Goal: Book appointment/travel/reservation

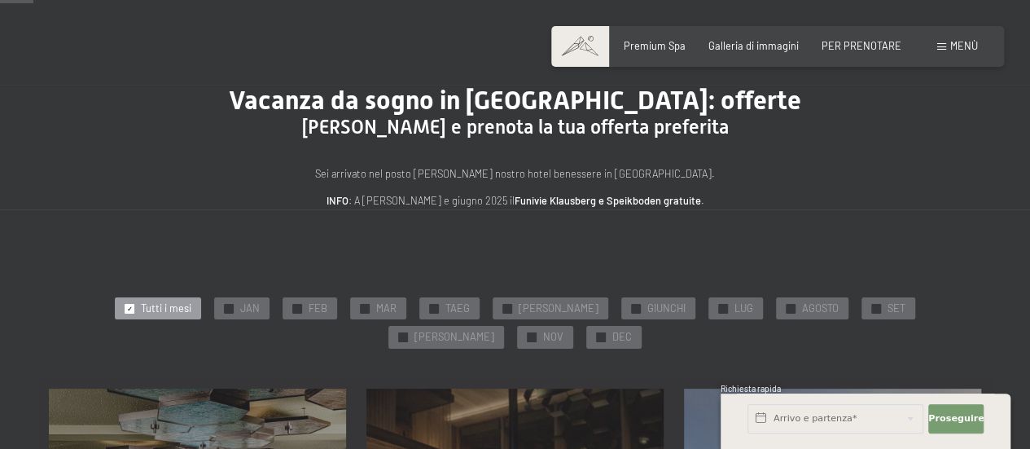
scroll to position [81, 0]
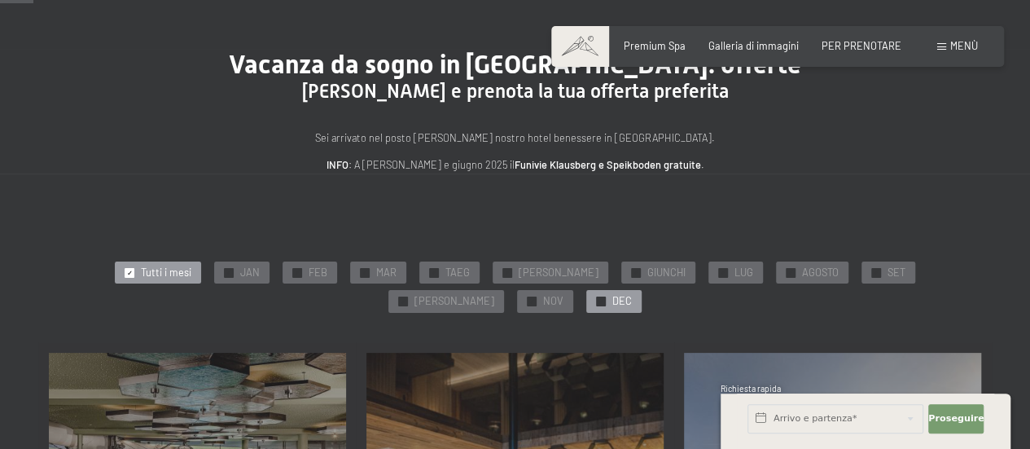
click at [546, 250] on div "✓ DEC" at bounding box center [613, 301] width 55 height 23
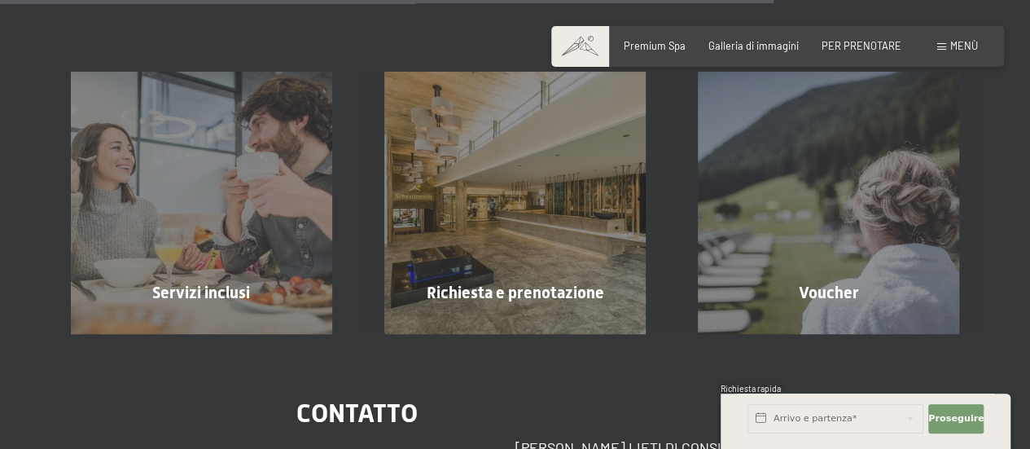
scroll to position [1466, 0]
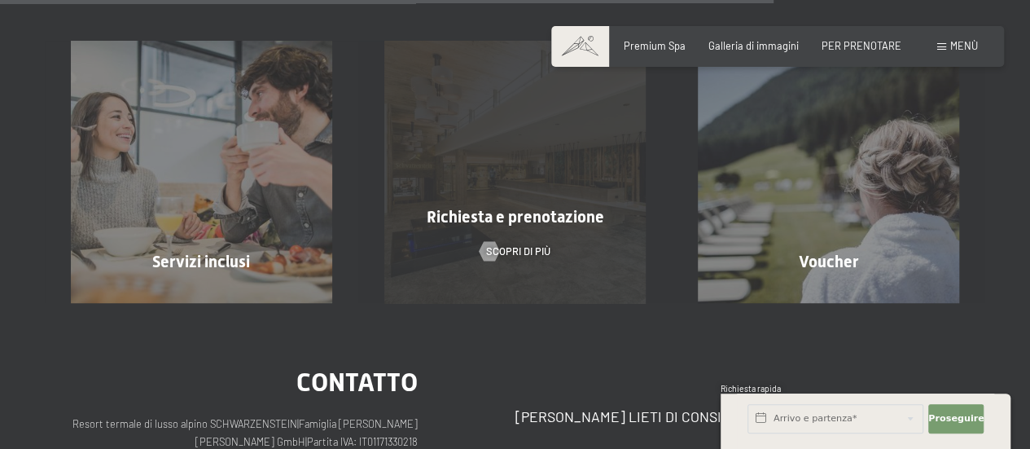
click at [526, 239] on div "Richiesta e prenotazione Scopri di più" at bounding box center [514, 171] width 313 height 261
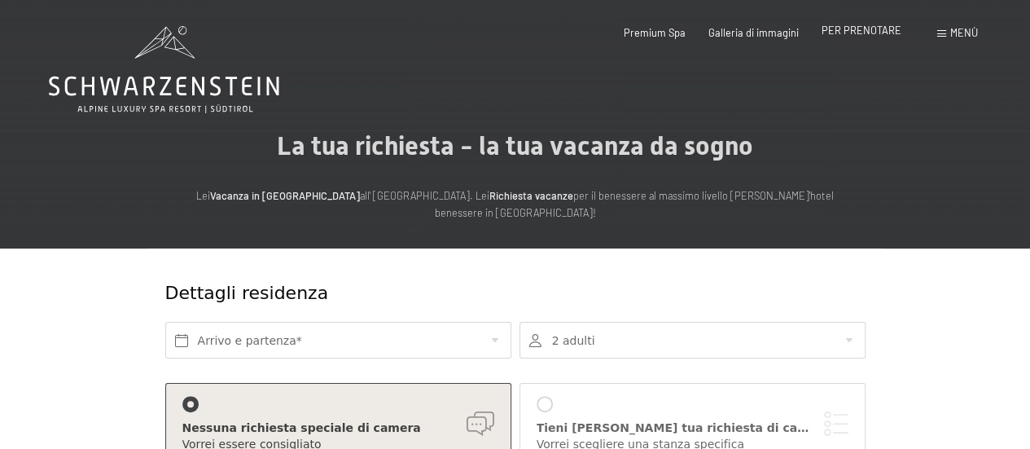
click at [871, 31] on font "PER PRENOTARE" at bounding box center [862, 30] width 80 height 13
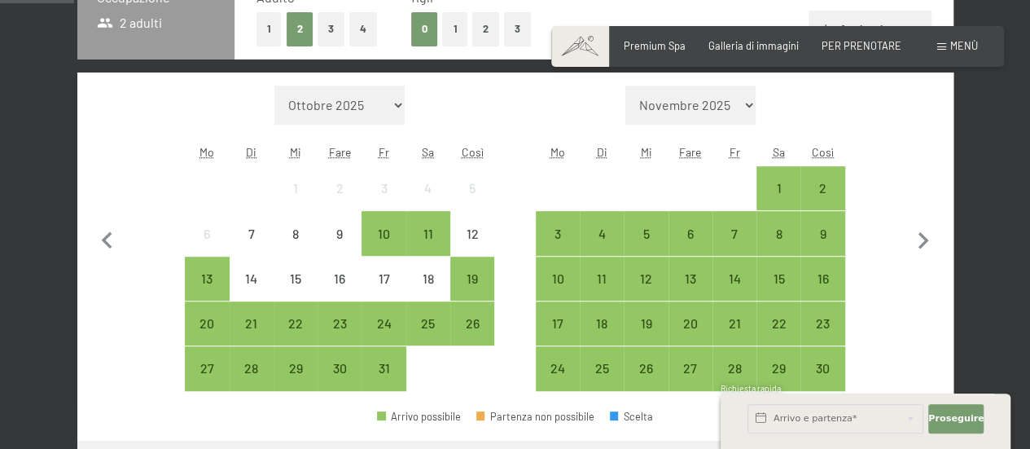
scroll to position [407, 0]
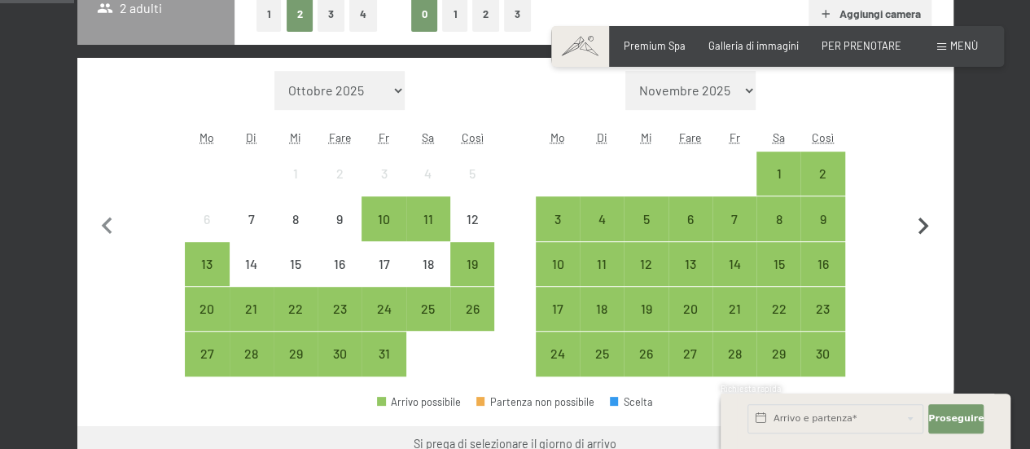
click at [922, 231] on icon "button" at bounding box center [923, 226] width 34 height 34
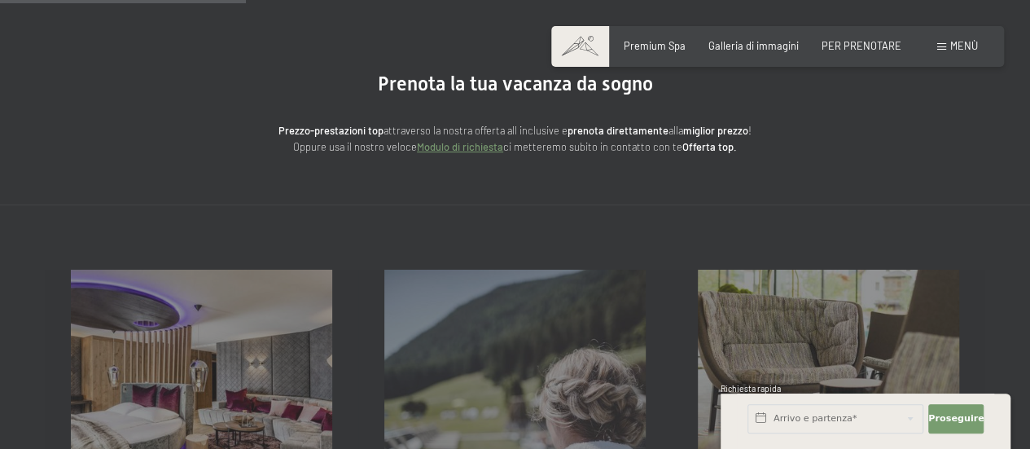
scroll to position [0, 0]
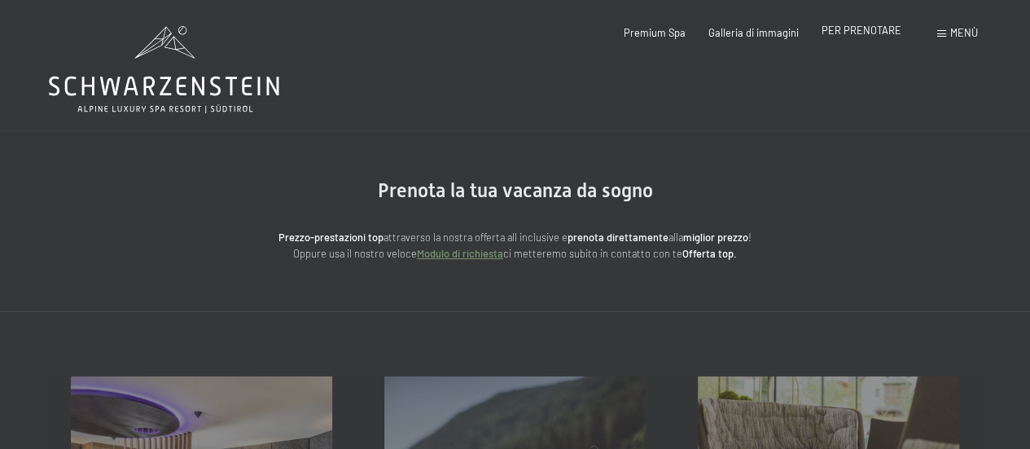
click at [888, 33] on font "PER PRENOTARE" at bounding box center [862, 30] width 80 height 13
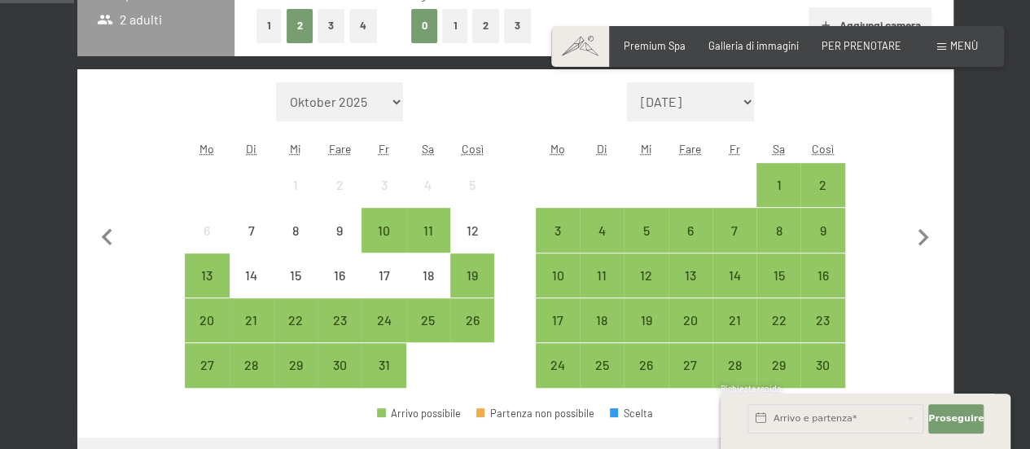
scroll to position [407, 0]
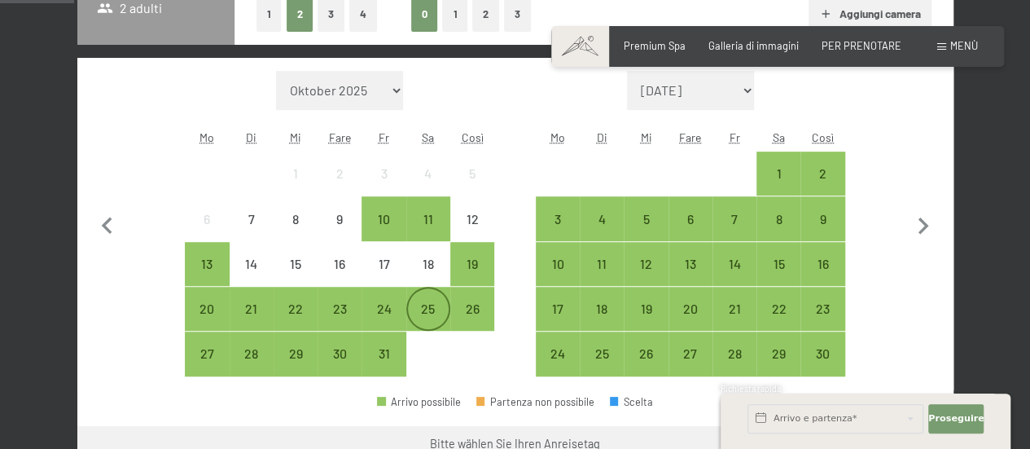
click at [419, 318] on div "25" at bounding box center [428, 322] width 41 height 41
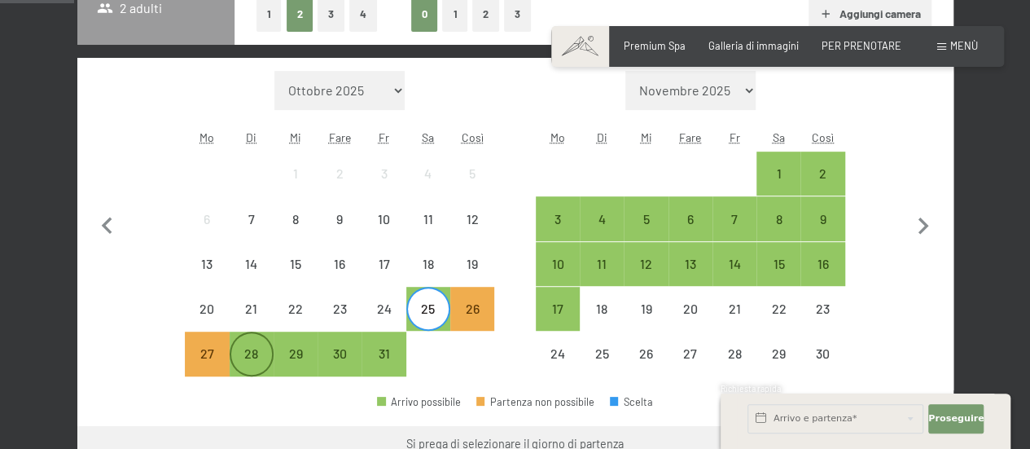
click at [235, 359] on div "28" at bounding box center [251, 367] width 41 height 41
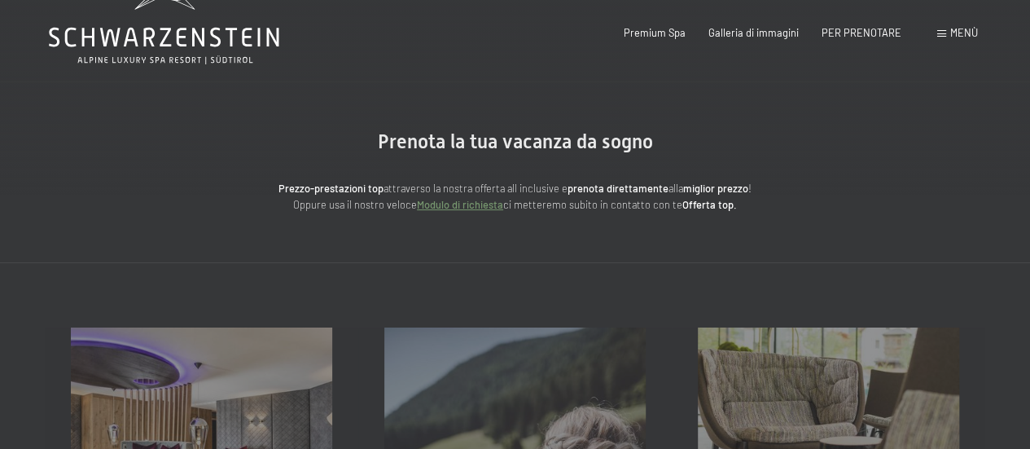
scroll to position [0, 0]
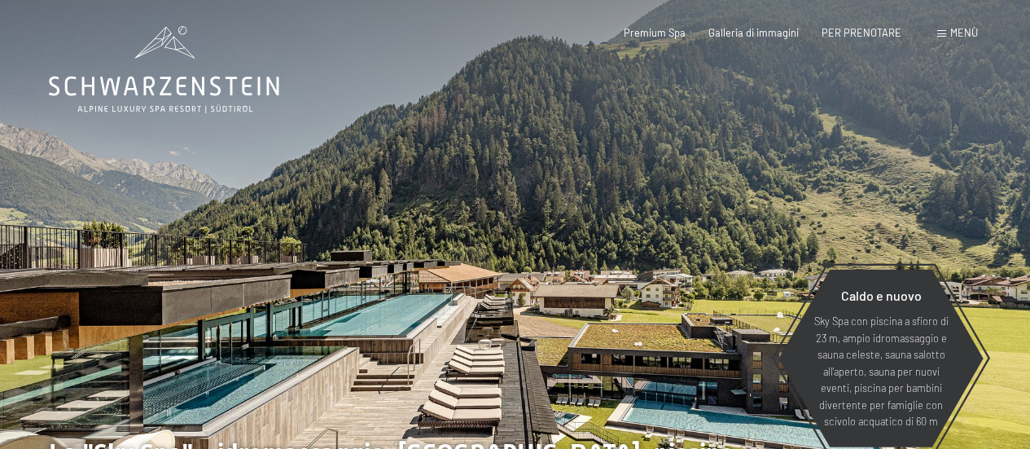
click at [940, 41] on div "Libro Richieste Premium Spa Galleria di immagini PER PRENOTARE Menù DE ESSO IN …" at bounding box center [777, 33] width 401 height 15
click at [941, 39] on div "Menù" at bounding box center [957, 33] width 41 height 15
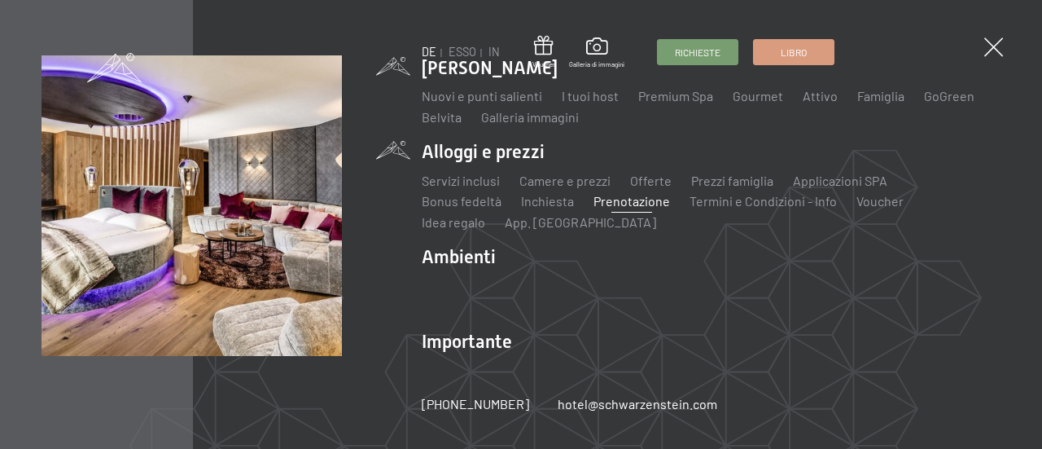
click at [594, 208] on font "Prenotazione" at bounding box center [632, 200] width 77 height 15
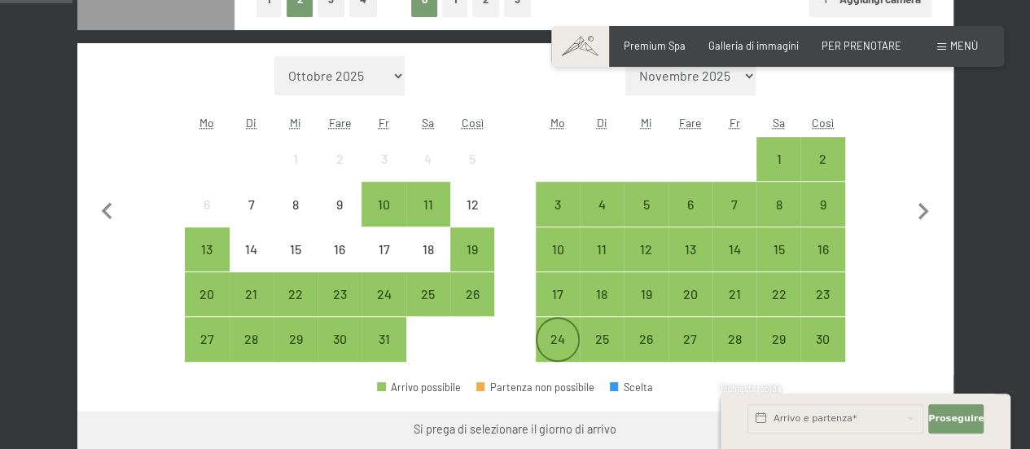
scroll to position [407, 0]
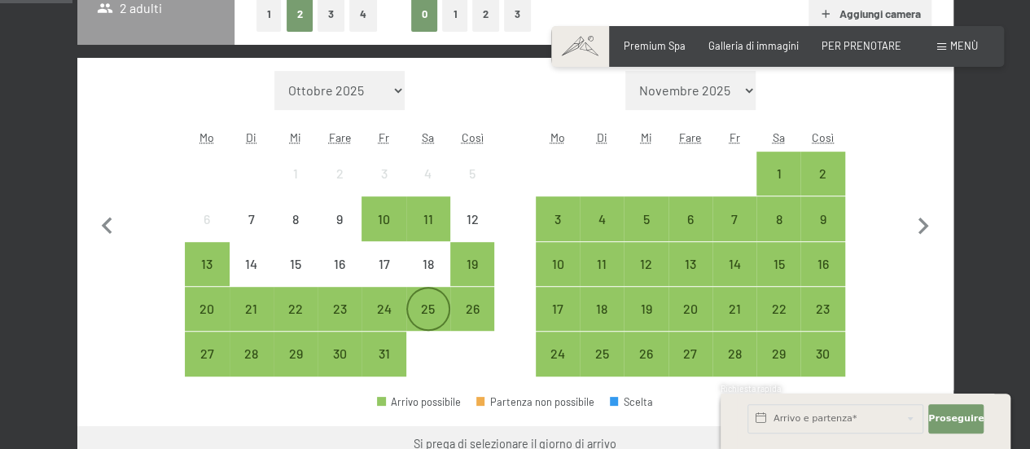
click at [418, 313] on div "25" at bounding box center [428, 322] width 41 height 41
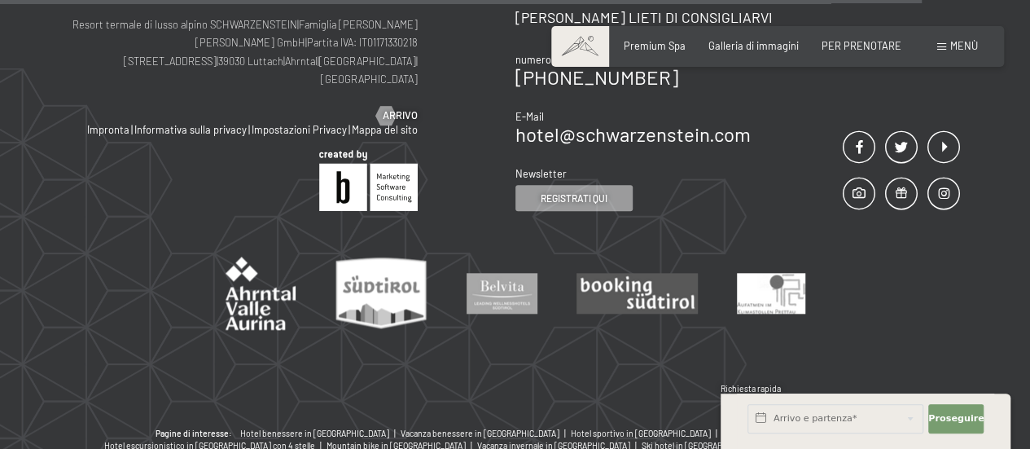
scroll to position [819, 0]
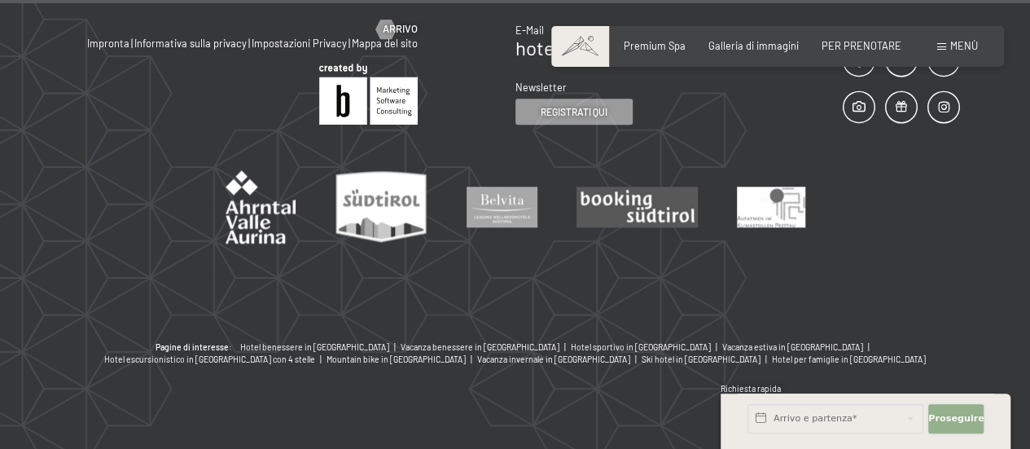
click at [969, 408] on button "Proseguire Nascondi campi di indirizzi" at bounding box center [955, 418] width 55 height 29
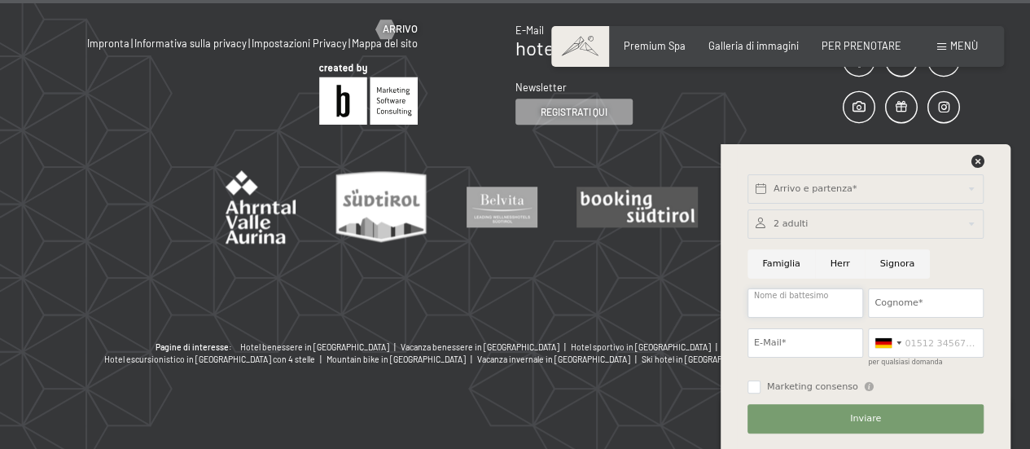
click at [822, 308] on input "Nome di battesimo" at bounding box center [805, 302] width 116 height 29
type input "andrea"
click at [899, 309] on input "Cognome*" at bounding box center [926, 302] width 116 height 29
type input "cristoforoni"
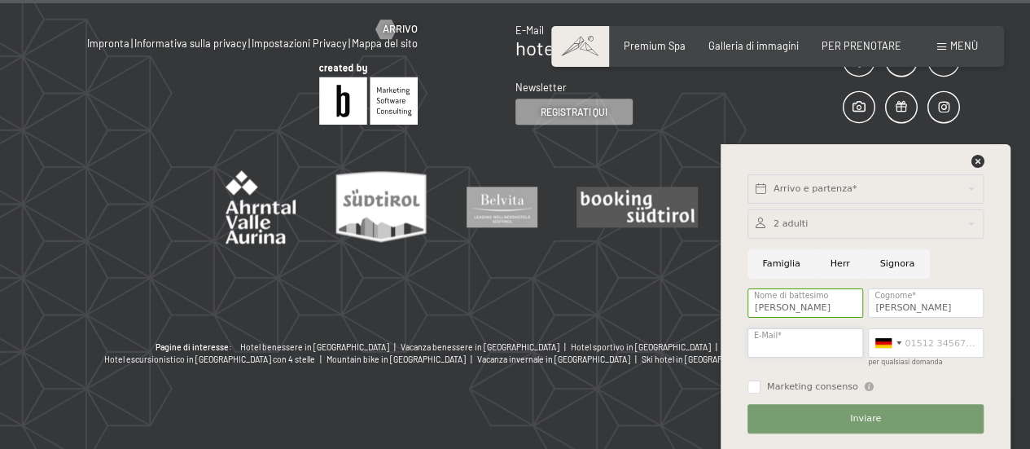
click at [801, 341] on input "E-Mail*" at bounding box center [805, 342] width 116 height 29
type input "cristoforoni@libero.it"
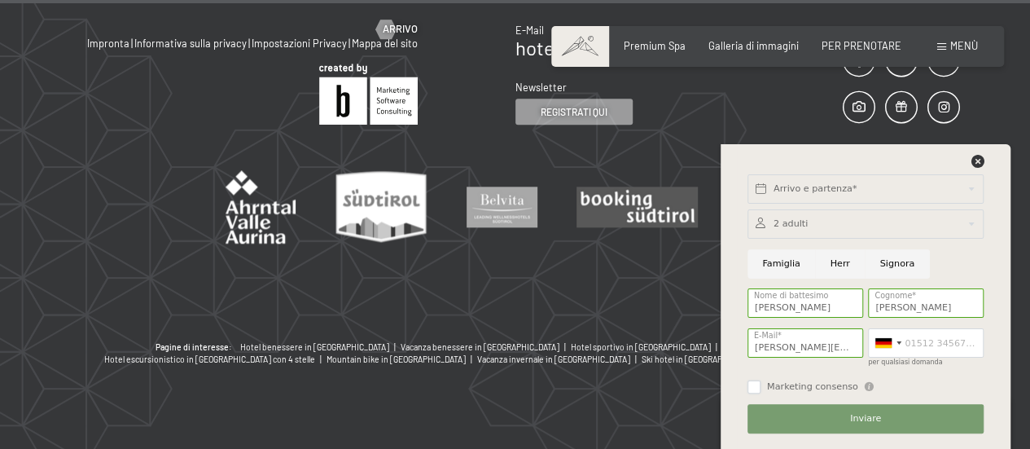
click at [752, 389] on input "Marketing consenso" at bounding box center [753, 386] width 13 height 13
checkbox input "true"
click at [800, 184] on input "text" at bounding box center [865, 188] width 236 height 29
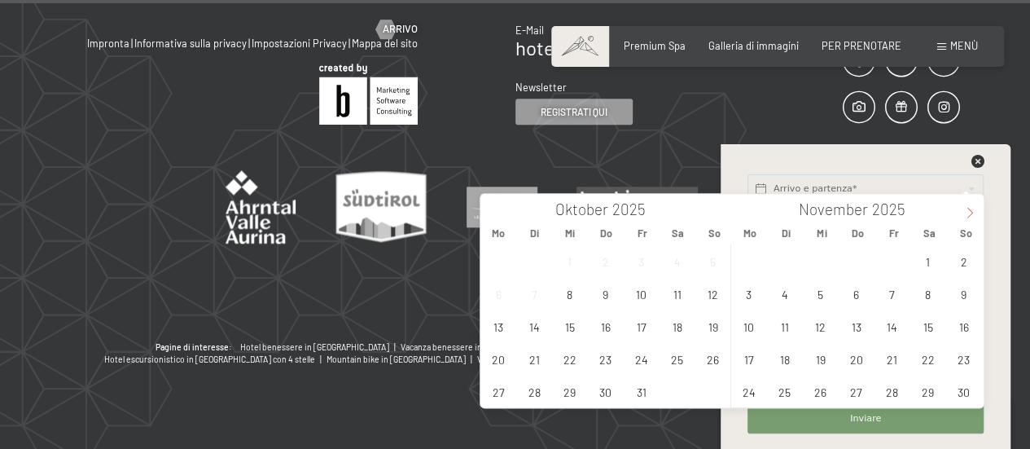
click at [977, 213] on span at bounding box center [970, 208] width 28 height 28
click at [920, 263] on span "6" at bounding box center [928, 261] width 32 height 32
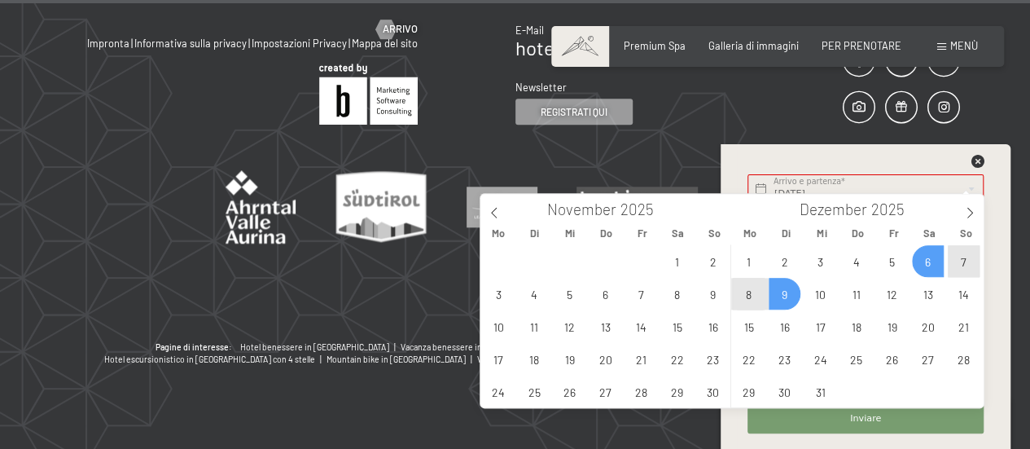
click at [798, 291] on span "9" at bounding box center [785, 294] width 32 height 32
type input "Sa. 06.12.2025 - Di. 09.12.2025"
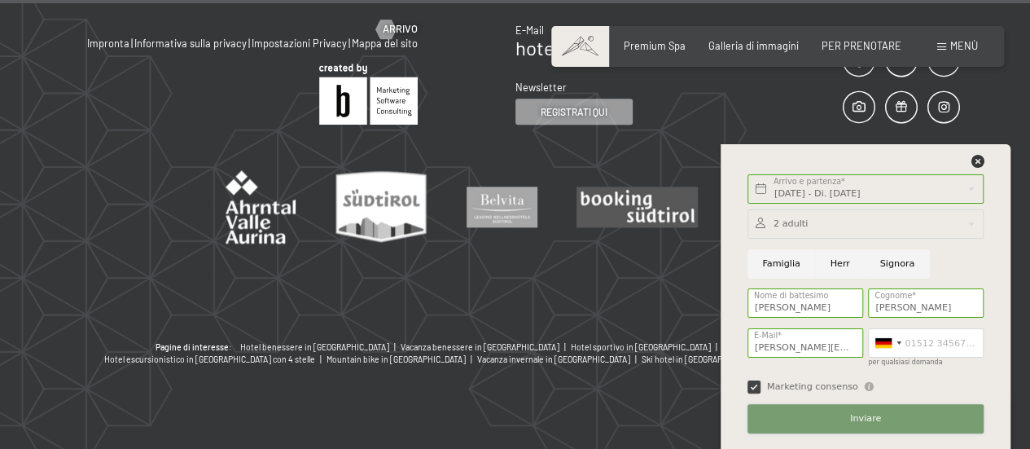
click at [842, 416] on button "Inviare" at bounding box center [865, 418] width 236 height 29
